Goal: Manage account settings

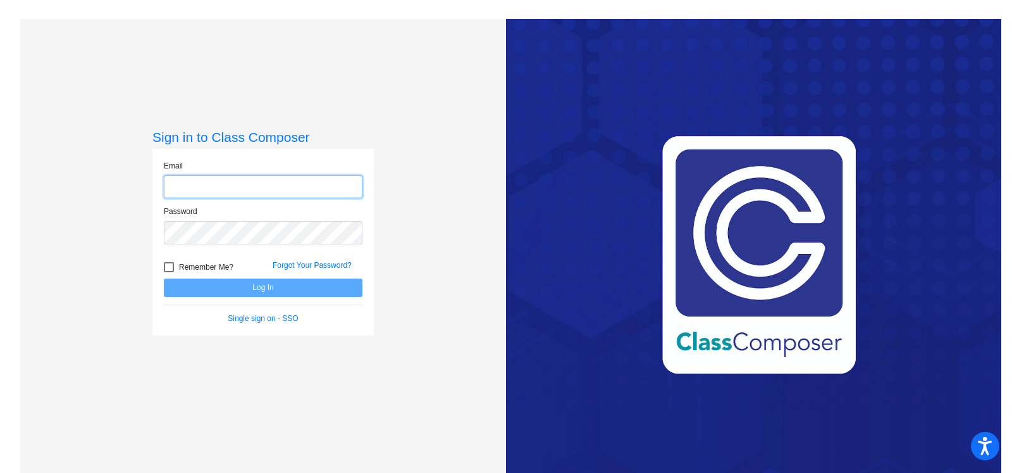
click at [257, 176] on input "email" at bounding box center [263, 186] width 199 height 23
type input "[EMAIL_ADDRESS][PERSON_NAME][DOMAIN_NAME]"
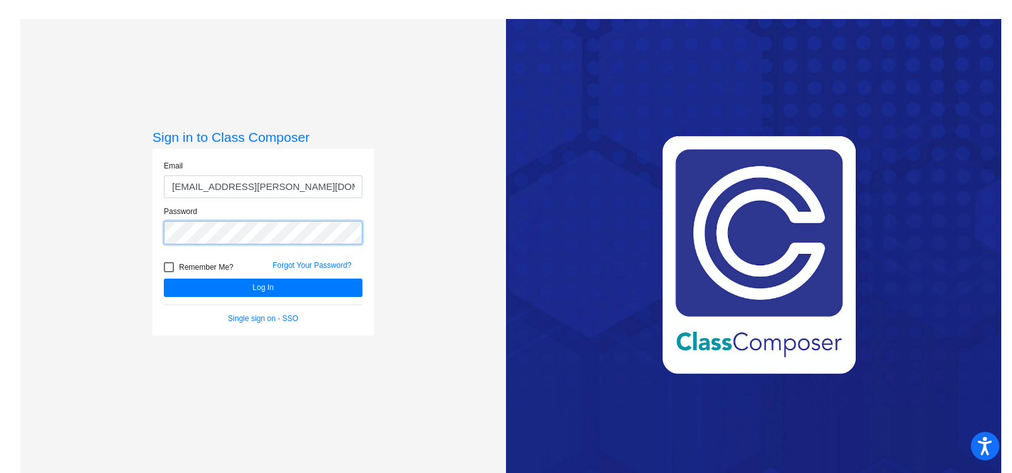
click at [164, 278] on button "Log In" at bounding box center [263, 287] width 199 height 18
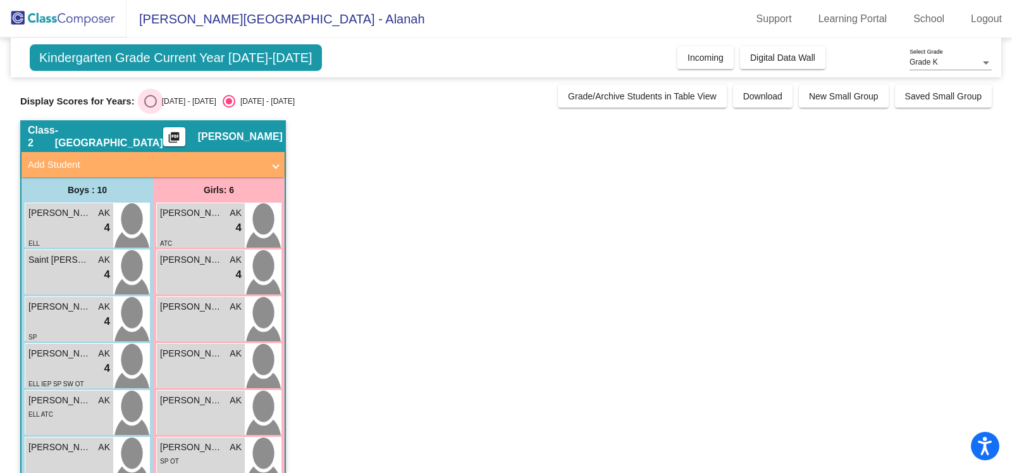
click at [179, 99] on div "[DATE] - [DATE]" at bounding box center [186, 101] width 59 height 11
click at [151, 108] on input "[DATE] - [DATE]" at bounding box center [150, 108] width 1 height 1
radio input "true"
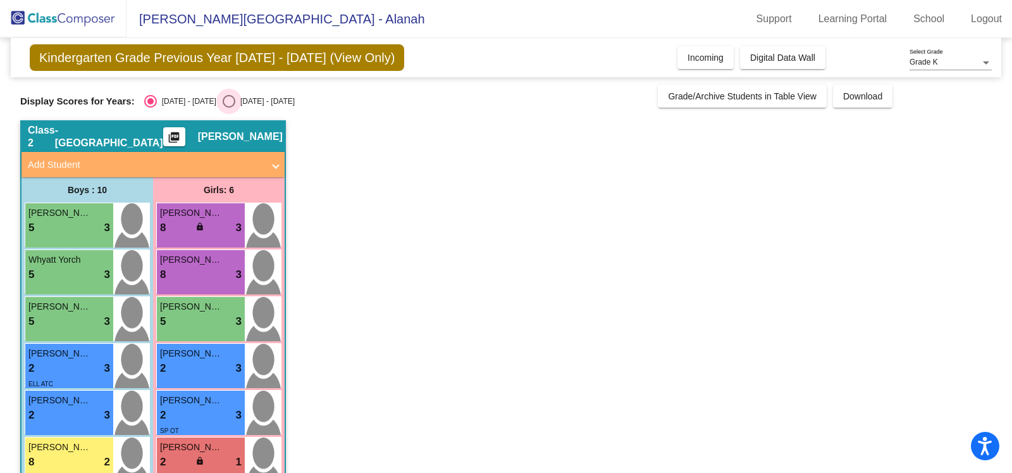
click at [245, 99] on div "[DATE] - [DATE]" at bounding box center [264, 101] width 59 height 11
click at [229, 108] on input "[DATE] - [DATE]" at bounding box center [228, 108] width 1 height 1
radio input "true"
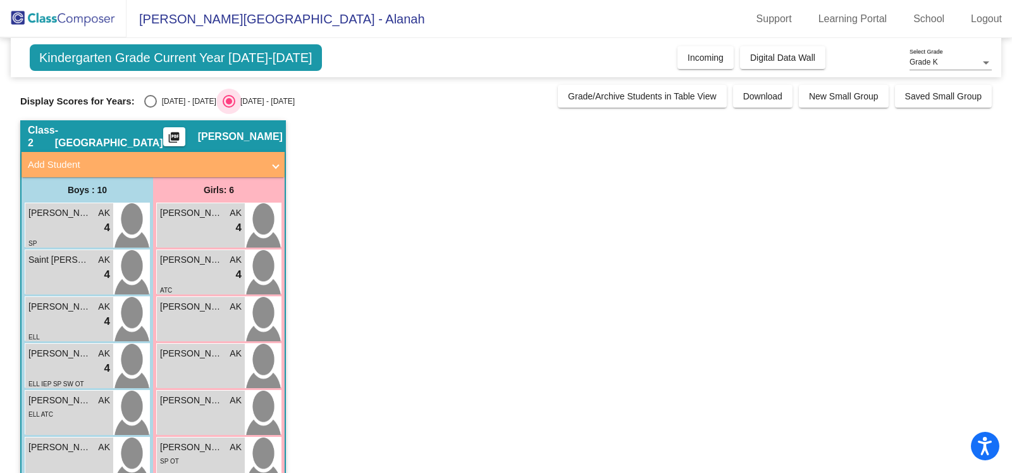
click at [245, 99] on div "[DATE] - [DATE]" at bounding box center [264, 101] width 59 height 11
click at [229, 108] on input "[DATE] - [DATE]" at bounding box center [228, 108] width 1 height 1
